Goal: Task Accomplishment & Management: Manage account settings

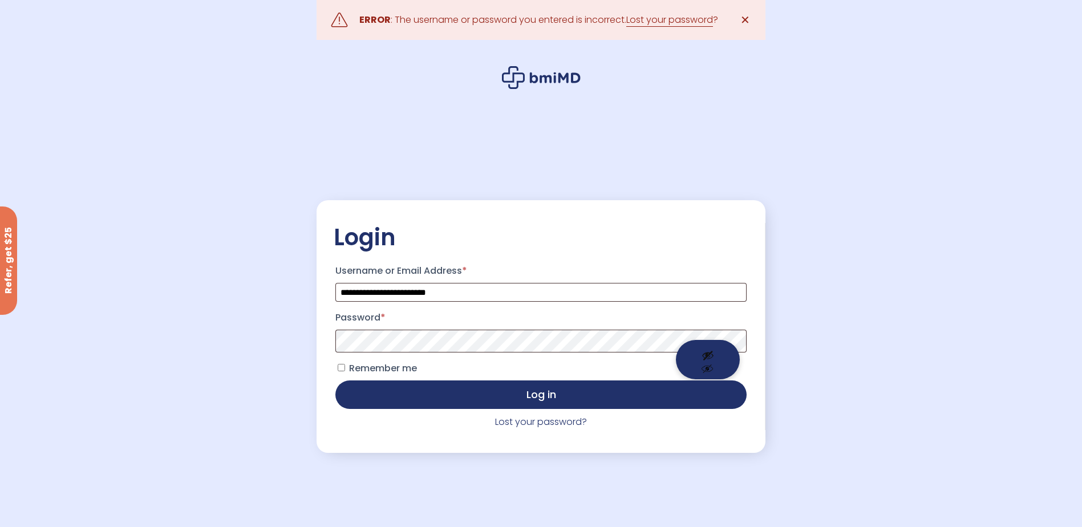
click at [708, 356] on button "Show password" at bounding box center [708, 359] width 64 height 39
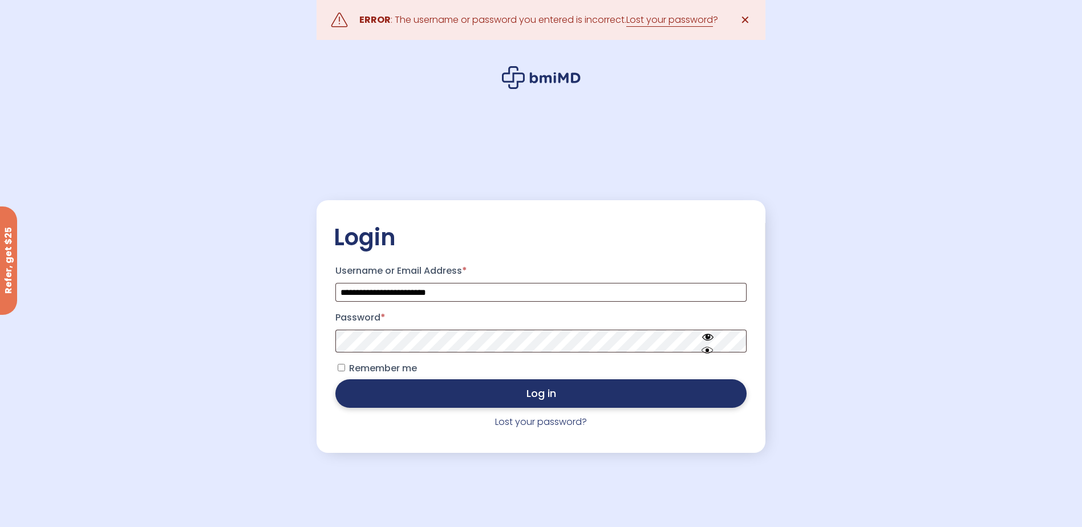
click at [528, 398] on button "Log in" at bounding box center [540, 393] width 411 height 29
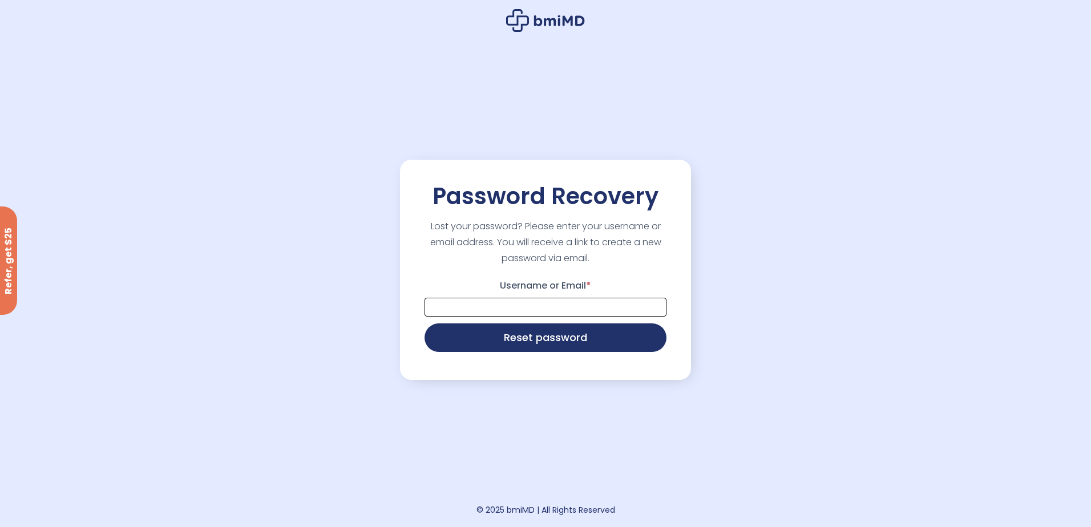
click at [502, 303] on input "Username or Email *" at bounding box center [546, 307] width 242 height 19
type input "**********"
click at [557, 340] on button "Reset password" at bounding box center [546, 336] width 242 height 29
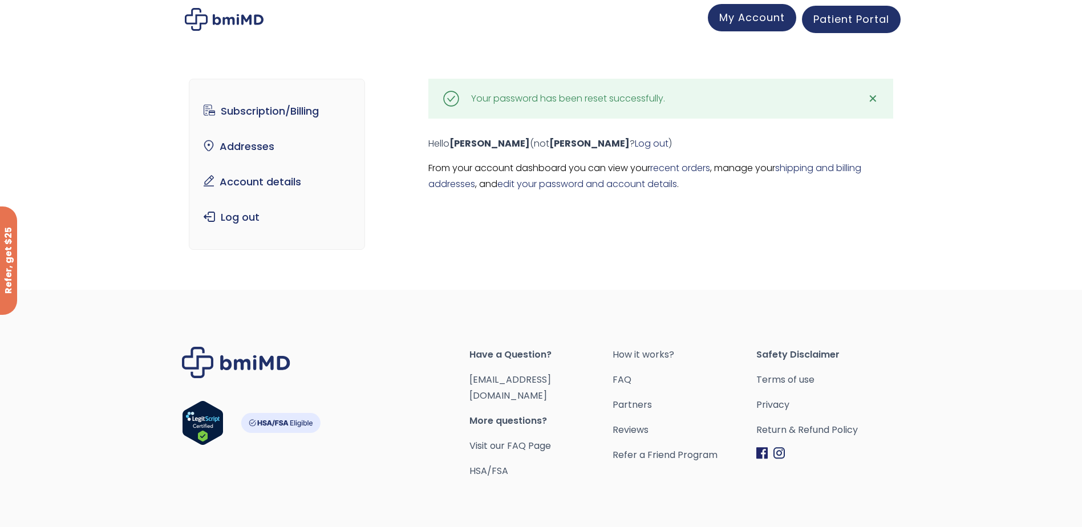
click at [738, 19] on span "My Account" at bounding box center [752, 17] width 66 height 14
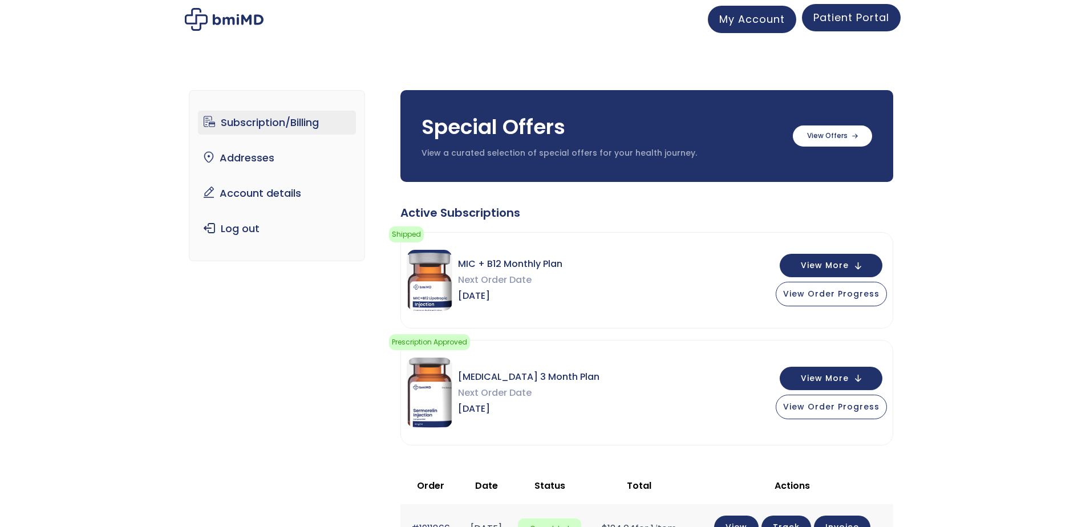
click at [842, 19] on span "Patient Portal" at bounding box center [852, 17] width 76 height 14
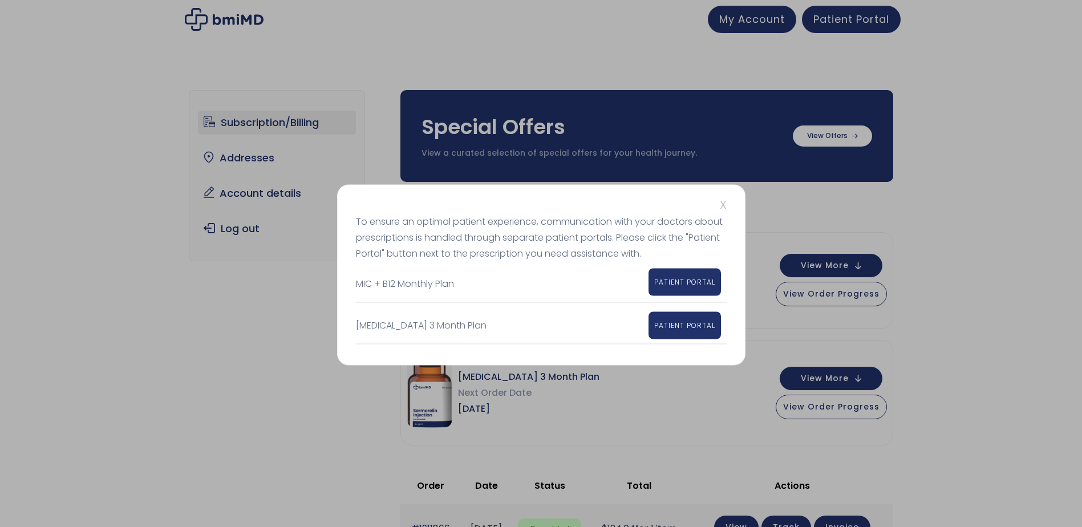
click at [685, 285] on span "PATIENT PORTAL" at bounding box center [684, 282] width 61 height 10
